Goal: Information Seeking & Learning: Find specific fact

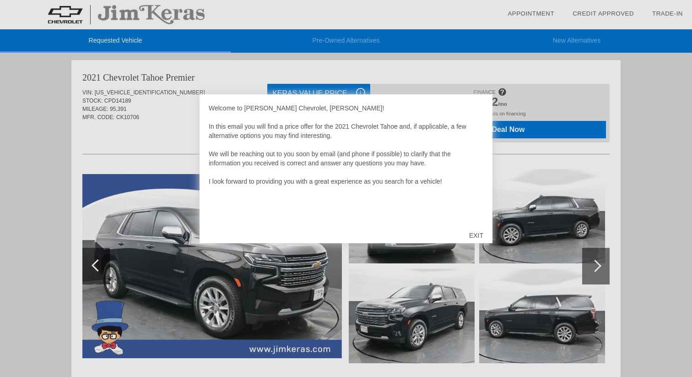
click at [480, 235] on div "EXIT" at bounding box center [476, 235] width 32 height 27
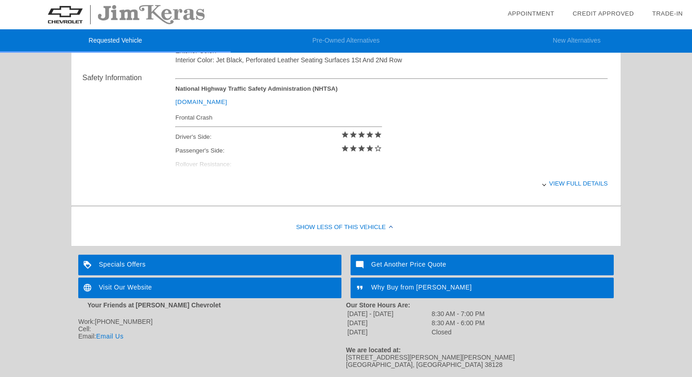
scroll to position [367, 0]
click at [573, 182] on div "View full details" at bounding box center [391, 183] width 432 height 22
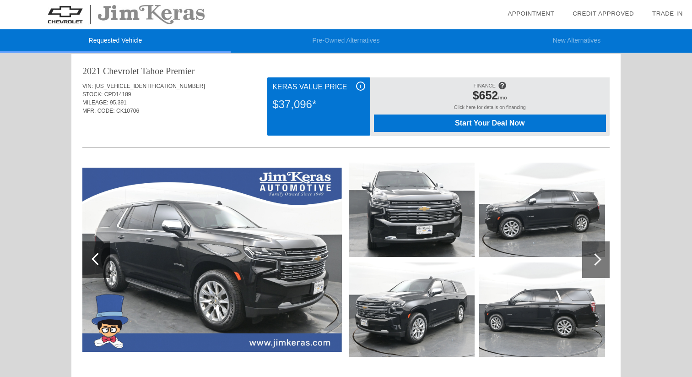
scroll to position [0, 0]
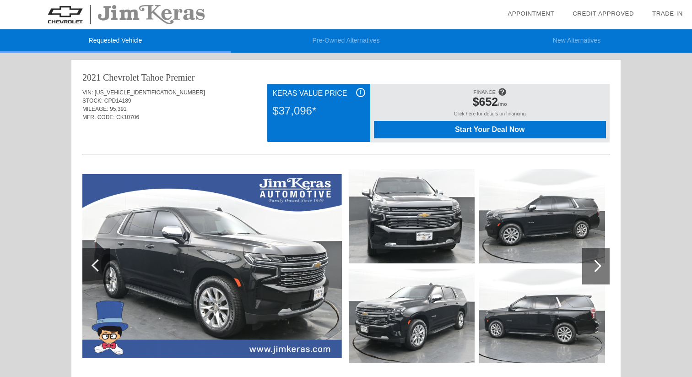
click at [97, 109] on span "MILEAGE:" at bounding box center [95, 109] width 26 height 6
drag, startPoint x: 97, startPoint y: 109, endPoint x: 126, endPoint y: 108, distance: 28.8
click at [126, 108] on div "MILEAGE: 95,391" at bounding box center [345, 109] width 527 height 8
copy div "MILEAGE: 95,391"
click at [90, 76] on div "2021 Chevrolet Tahoe" at bounding box center [122, 77] width 81 height 13
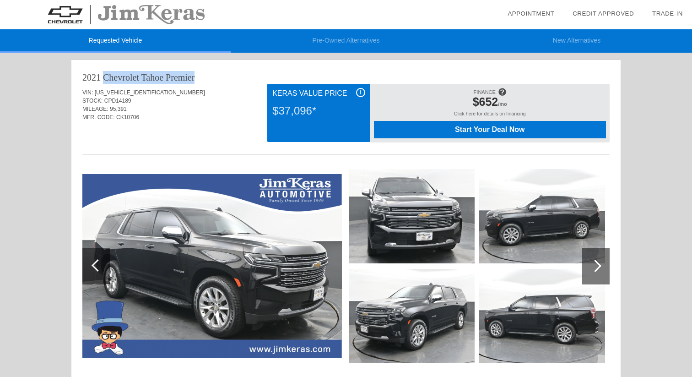
drag, startPoint x: 90, startPoint y: 76, endPoint x: 173, endPoint y: 77, distance: 83.3
click at [173, 77] on div "2021 Chevrolet Tahoe Premier" at bounding box center [345, 77] width 527 height 13
copy div "2021 Chevrolet Tahoe Premier"
drag, startPoint x: 145, startPoint y: 115, endPoint x: 83, endPoint y: 77, distance: 73.2
click at [83, 77] on div "2021 Chevrolet Tahoe Premier VIN: [US_VEHICLE_IDENTIFICATION_NUMBER] STOCK: CPD…" at bounding box center [345, 314] width 549 height 509
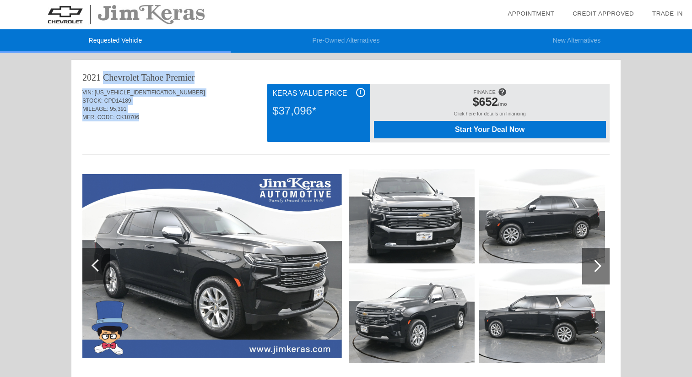
copy div "2021 Chevrolet Tahoe Premier VIN: [US_VEHICLE_IDENTIFICATION_NUMBER] STOCK: CPD…"
